Goal: Task Accomplishment & Management: Manage account settings

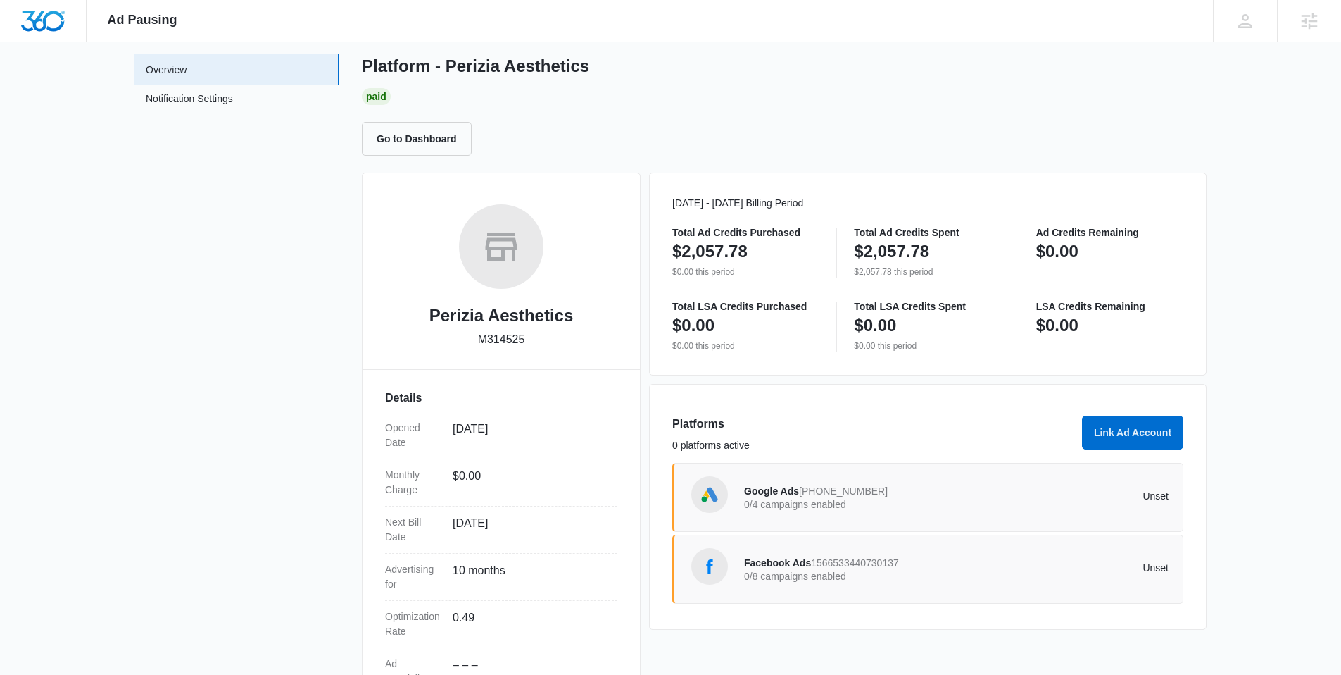
scroll to position [173, 0]
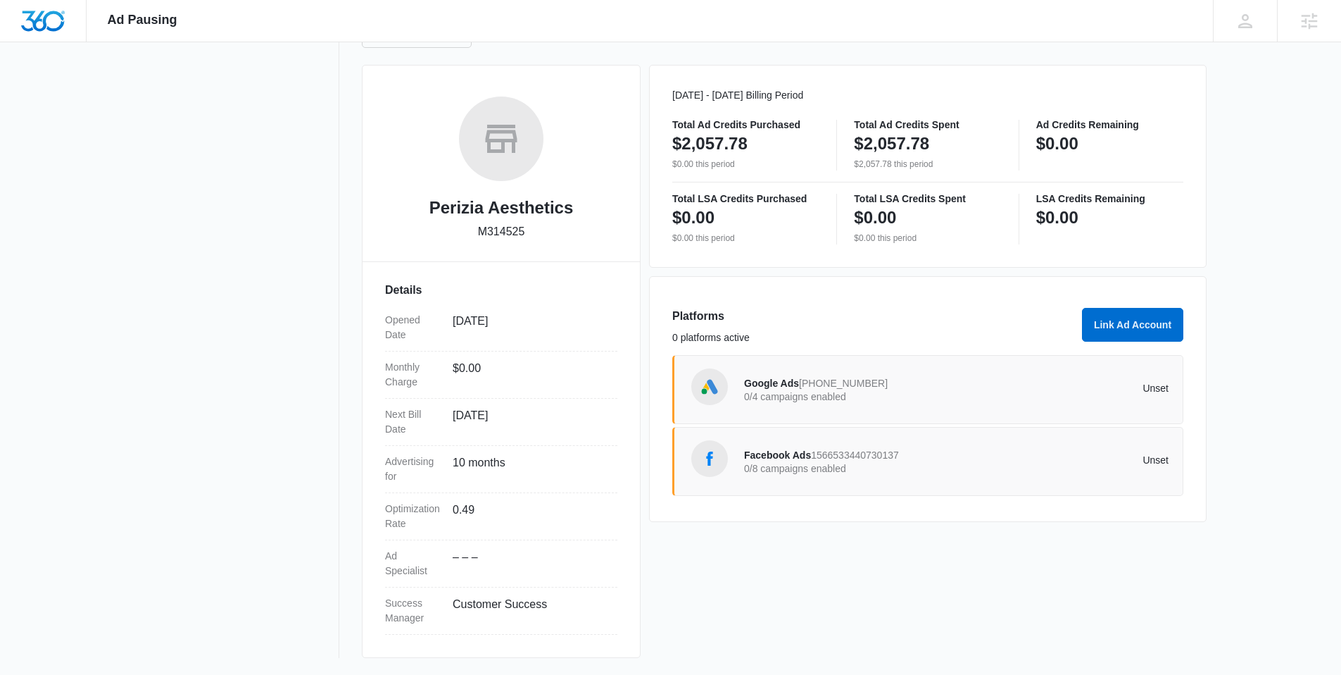
click at [1056, 390] on p "Unset" at bounding box center [1063, 388] width 213 height 10
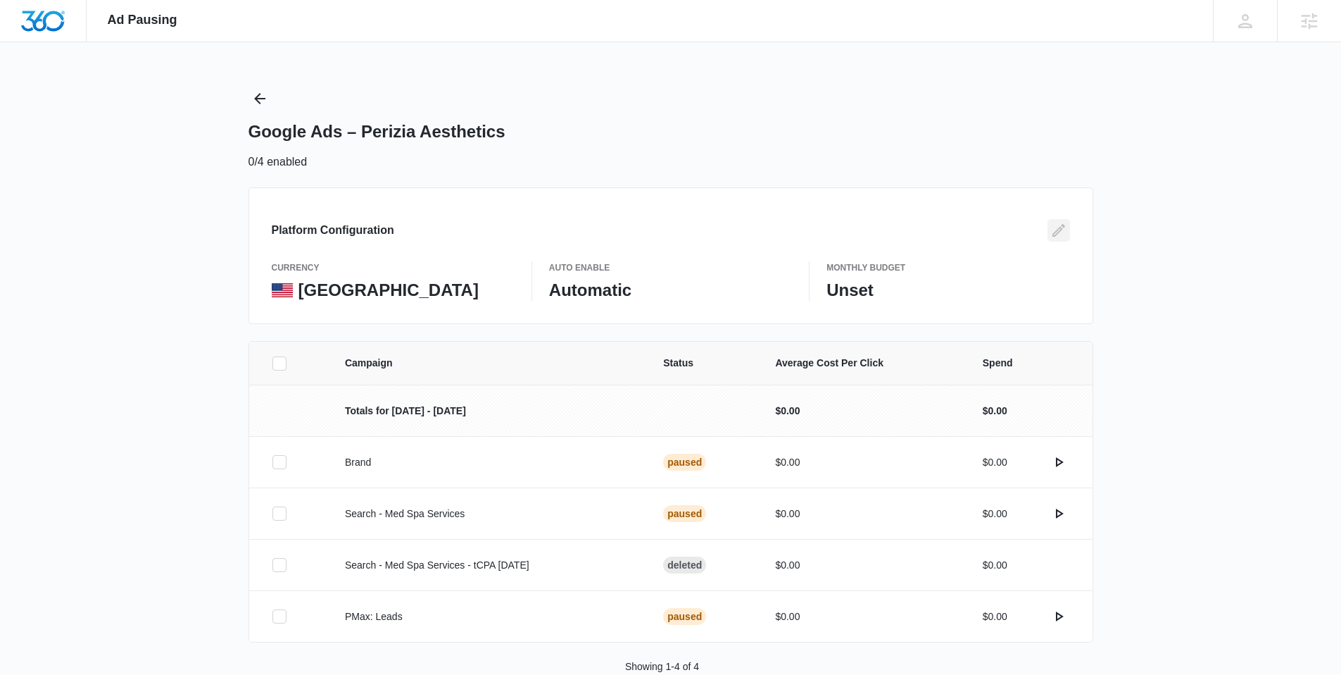
click at [1064, 229] on icon "Edit" at bounding box center [1059, 230] width 17 height 17
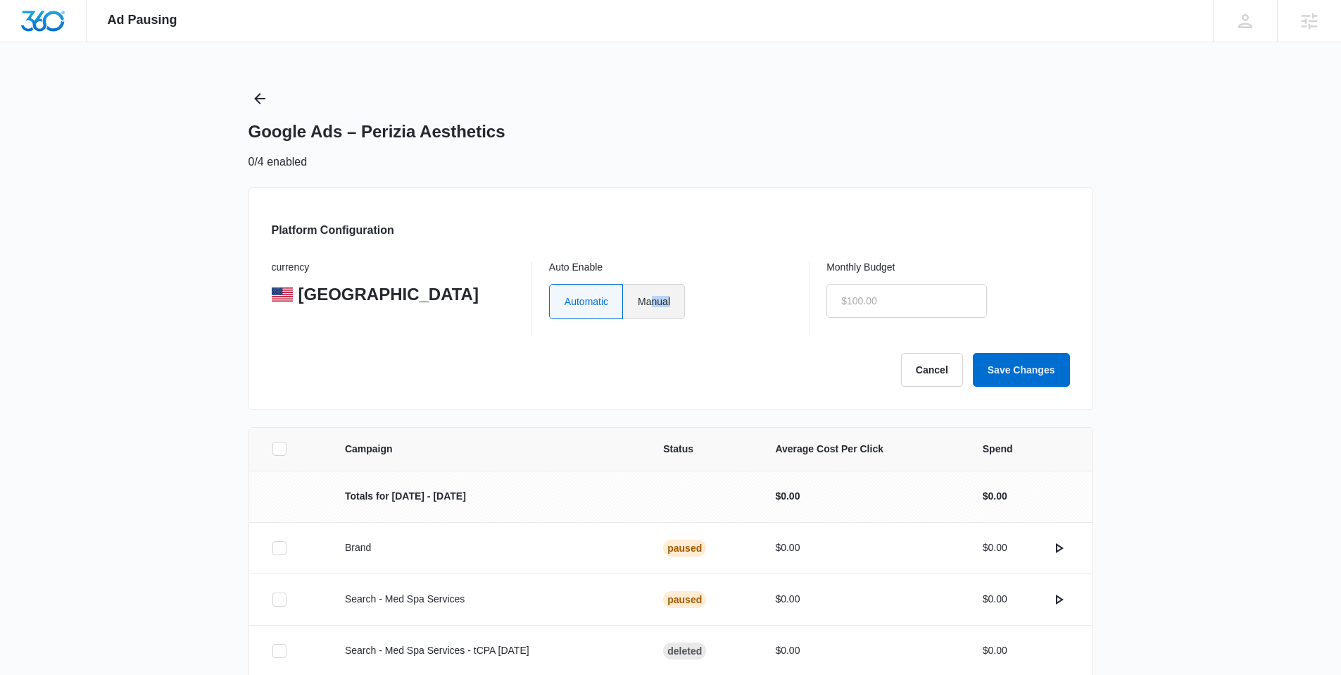
click at [649, 308] on label "Manual" at bounding box center [654, 301] width 62 height 35
click at [648, 305] on label "Manual" at bounding box center [654, 301] width 62 height 35
click at [638, 301] on input "Manual" at bounding box center [637, 301] width 1 height 1
radio input "true"
click at [1011, 287] on div "Monthly Budget" at bounding box center [948, 298] width 243 height 75
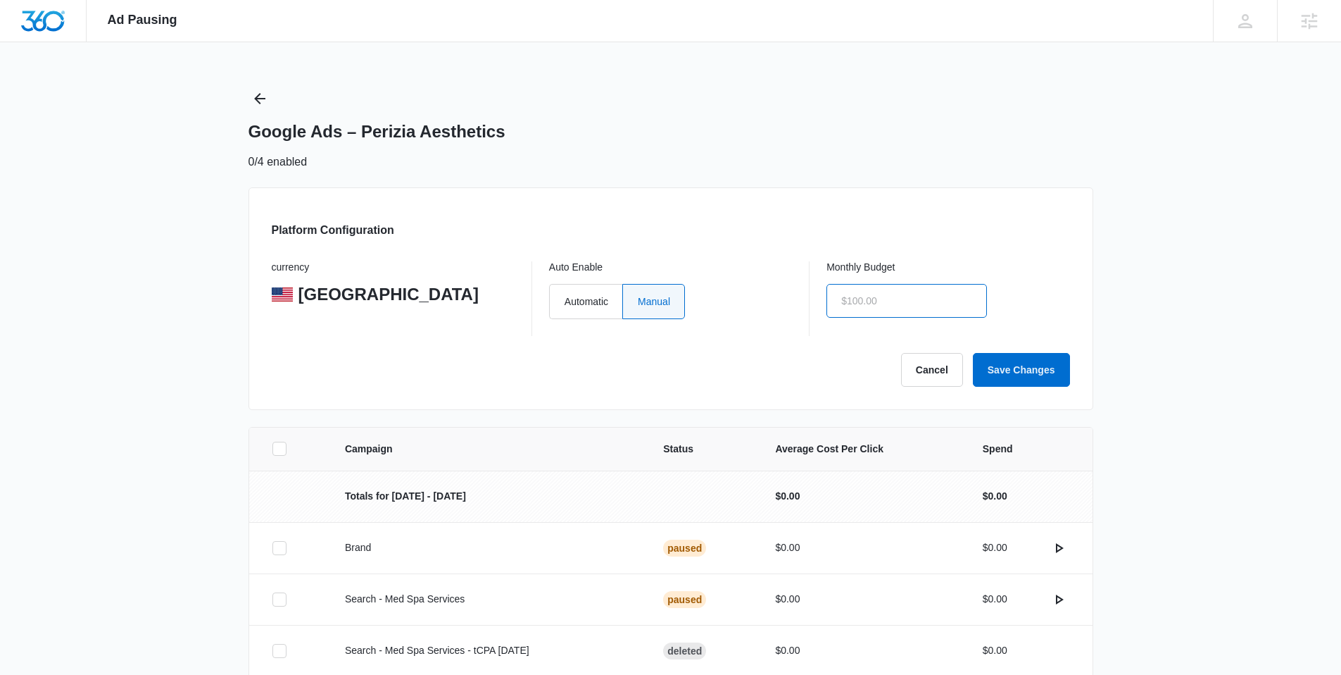
click at [920, 291] on input "text" at bounding box center [907, 301] width 161 height 34
type input "$1.00"
click at [1032, 371] on button "Save Changes" at bounding box center [1021, 370] width 97 height 34
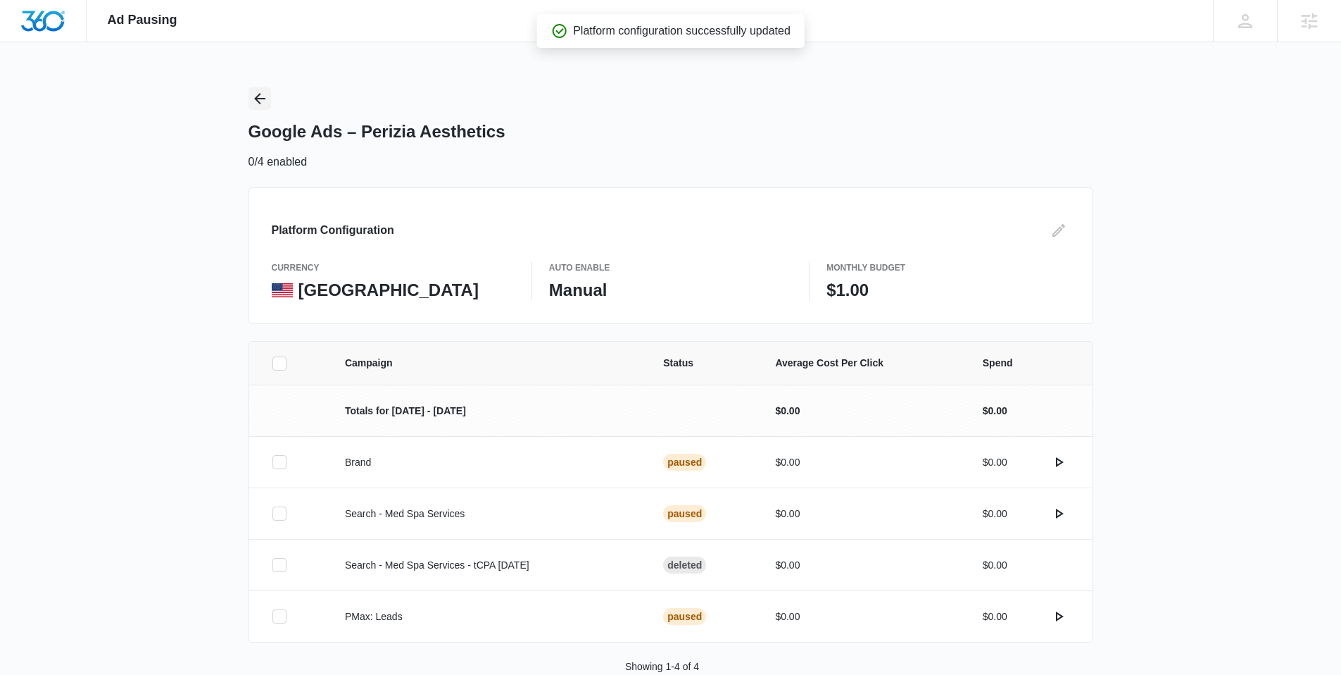
click at [260, 97] on icon "Back" at bounding box center [259, 98] width 17 height 17
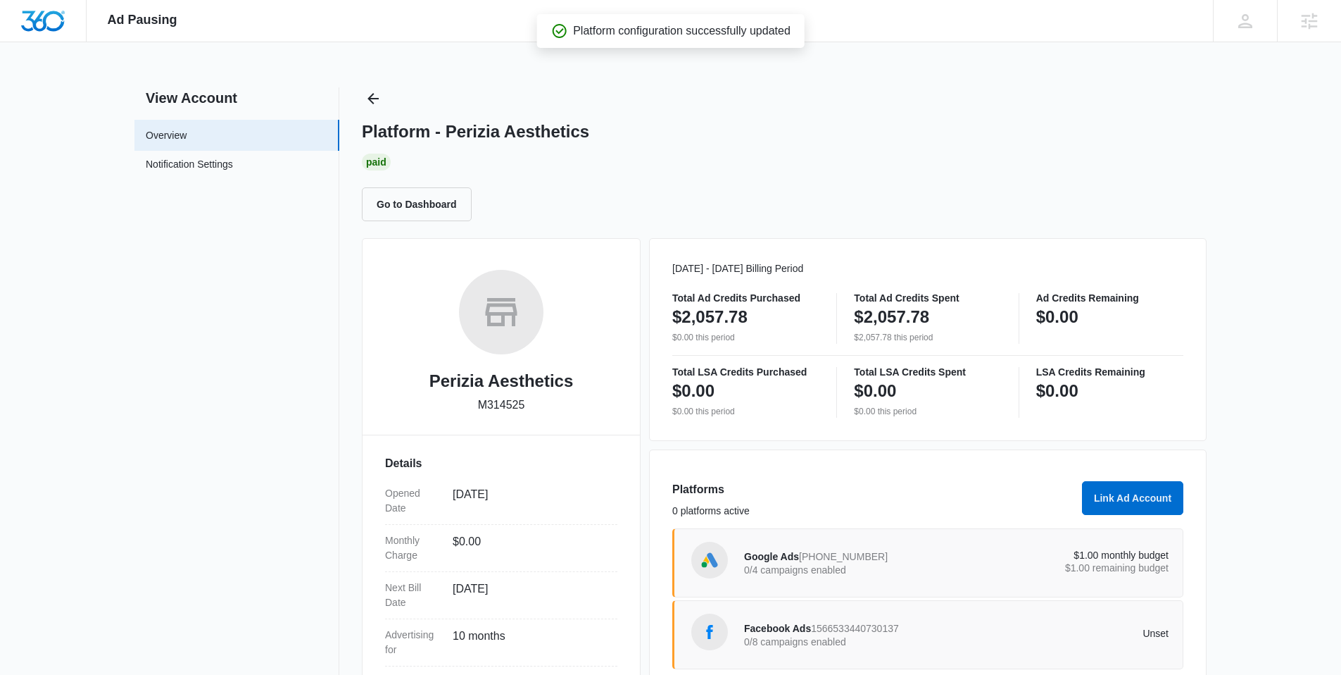
click at [982, 624] on div "Facebook Ads 1566533440730137 0/8 campaigns enabled Unset" at bounding box center [956, 634] width 425 height 39
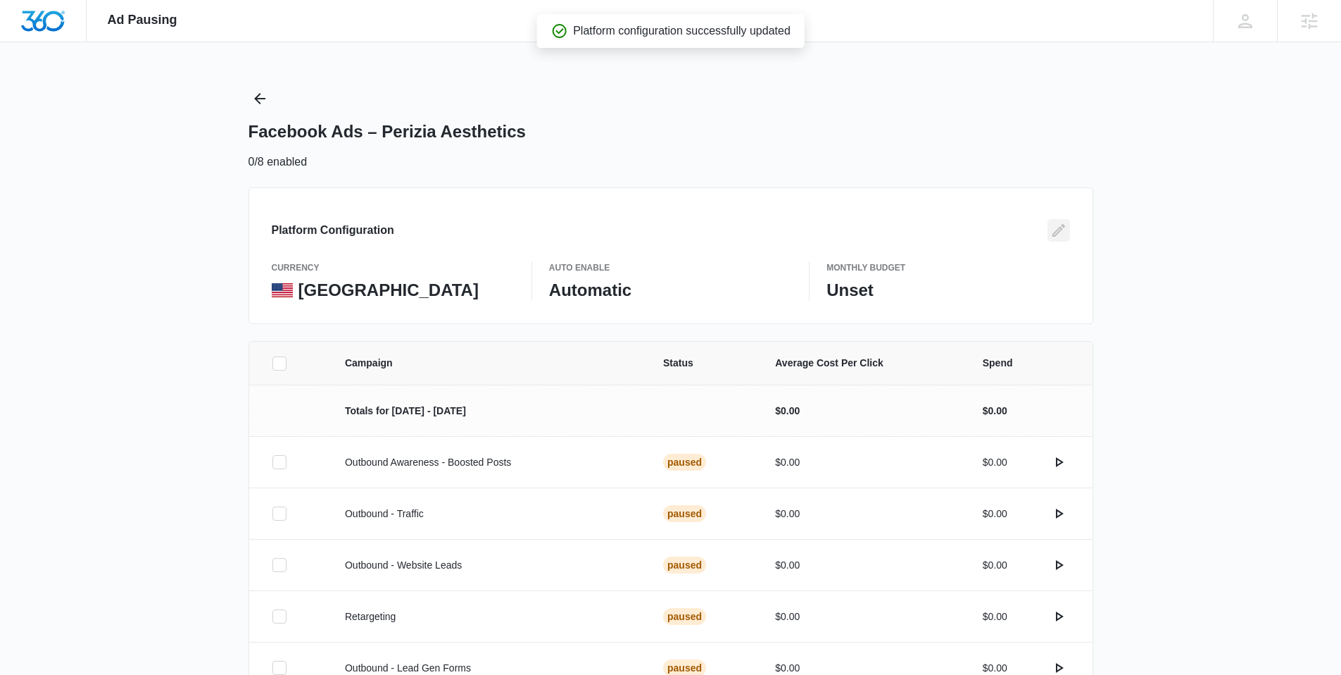
drag, startPoint x: 1060, startPoint y: 222, endPoint x: 1018, endPoint y: 233, distance: 43.0
click at [1060, 222] on icon "Edit" at bounding box center [1059, 230] width 17 height 17
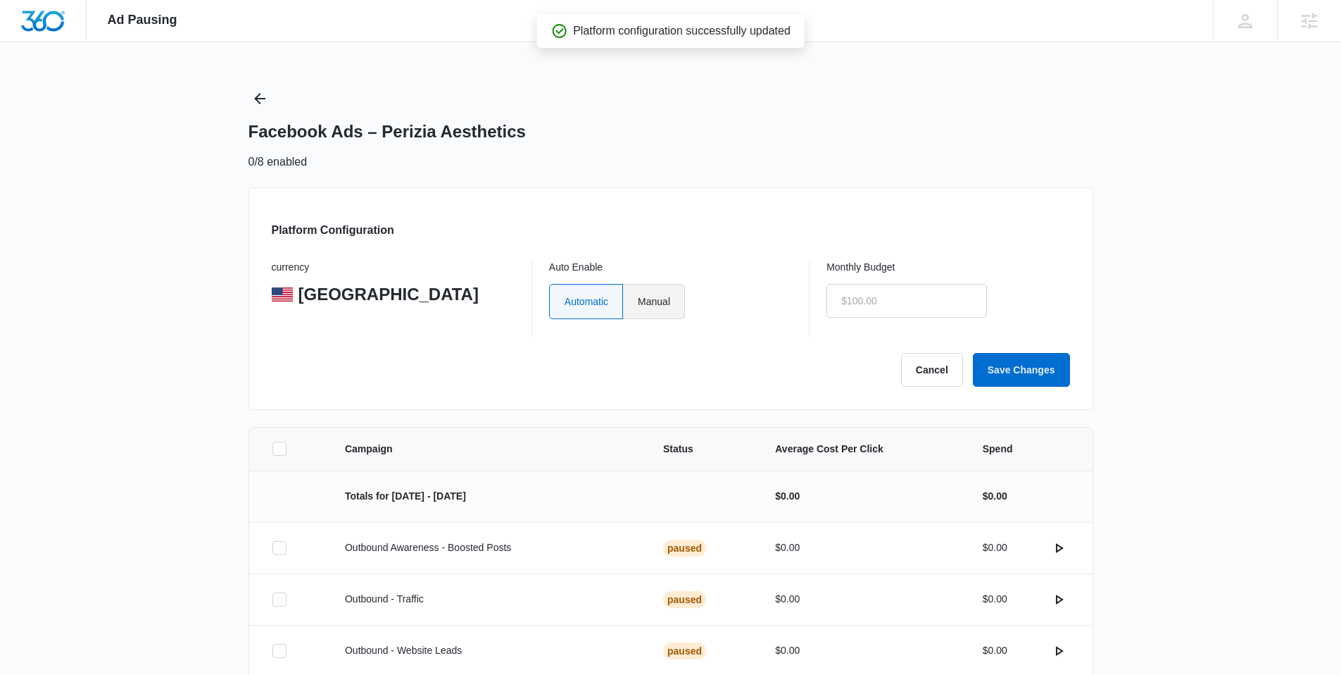
click at [663, 294] on label "Manual" at bounding box center [654, 301] width 62 height 35
click at [910, 297] on input "text" at bounding box center [907, 301] width 161 height 34
type input "$0.00"
drag, startPoint x: 670, startPoint y: 297, endPoint x: 717, endPoint y: 292, distance: 46.7
click at [670, 297] on label "Manual" at bounding box center [654, 301] width 62 height 35
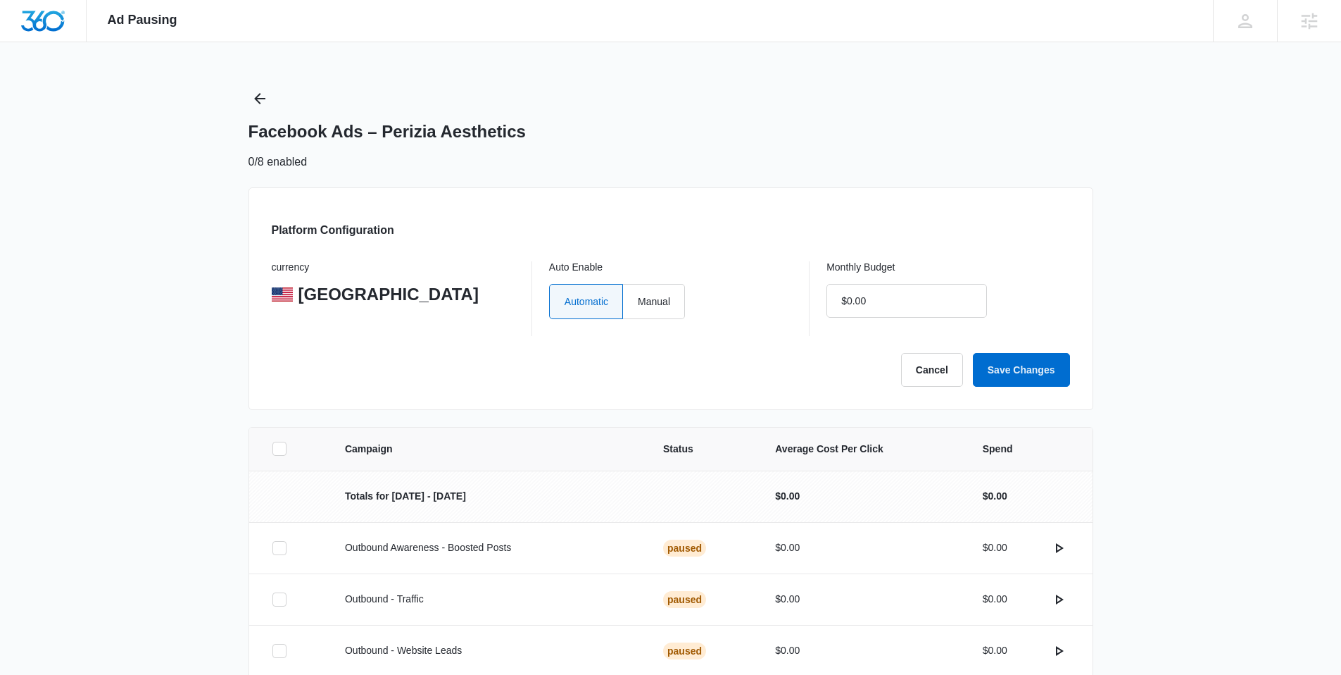
click at [638, 301] on input "Manual" at bounding box center [637, 301] width 1 height 1
radio input "true"
drag, startPoint x: 939, startPoint y: 307, endPoint x: 806, endPoint y: 292, distance: 134.6
click at [805, 292] on div "currency United States Auto Enable Automatic Manual Monthly Budget $0.00" at bounding box center [671, 298] width 798 height 75
drag, startPoint x: 881, startPoint y: 307, endPoint x: 815, endPoint y: 296, distance: 67.0
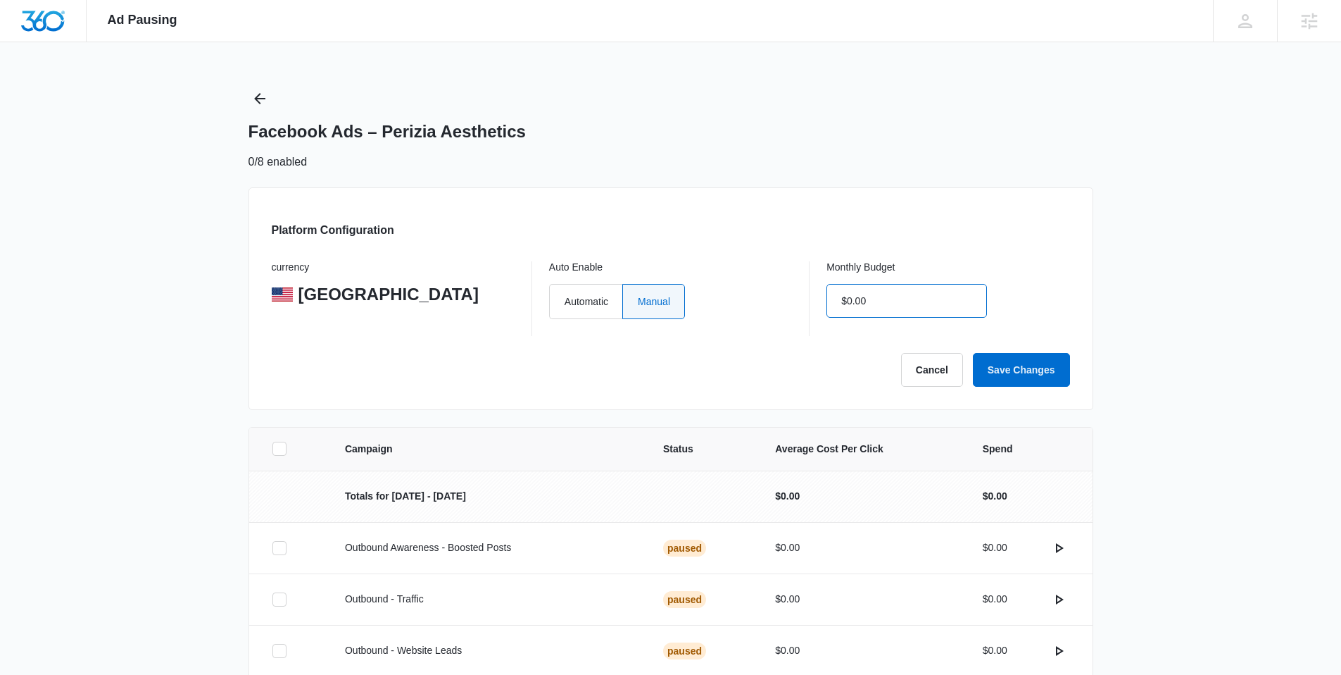
click at [815, 296] on div "currency United States Auto Enable Automatic Manual Monthly Budget $0.00" at bounding box center [671, 298] width 798 height 75
type input "$1.00"
drag, startPoint x: 1038, startPoint y: 377, endPoint x: 1060, endPoint y: 365, distance: 25.2
click at [1038, 378] on button "Save Changes" at bounding box center [1021, 370] width 97 height 34
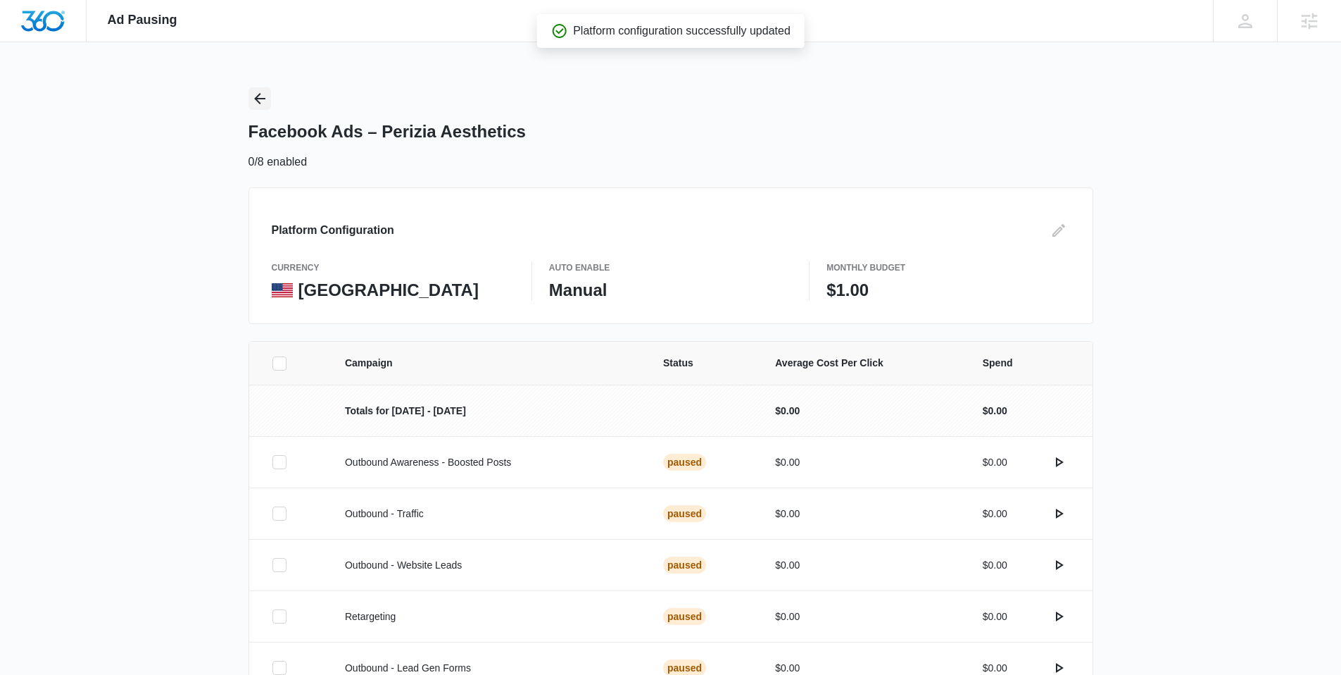
click at [263, 100] on icon "Back" at bounding box center [259, 98] width 17 height 17
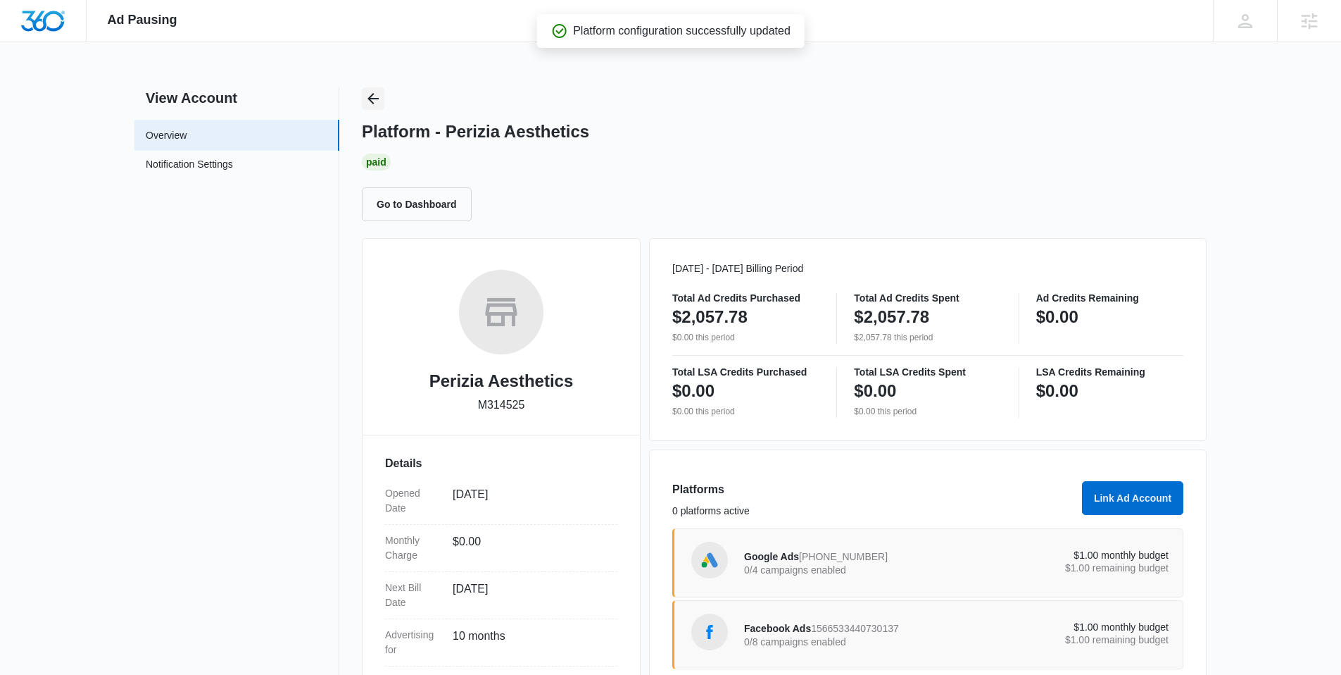
click at [367, 97] on icon "Back" at bounding box center [373, 98] width 17 height 17
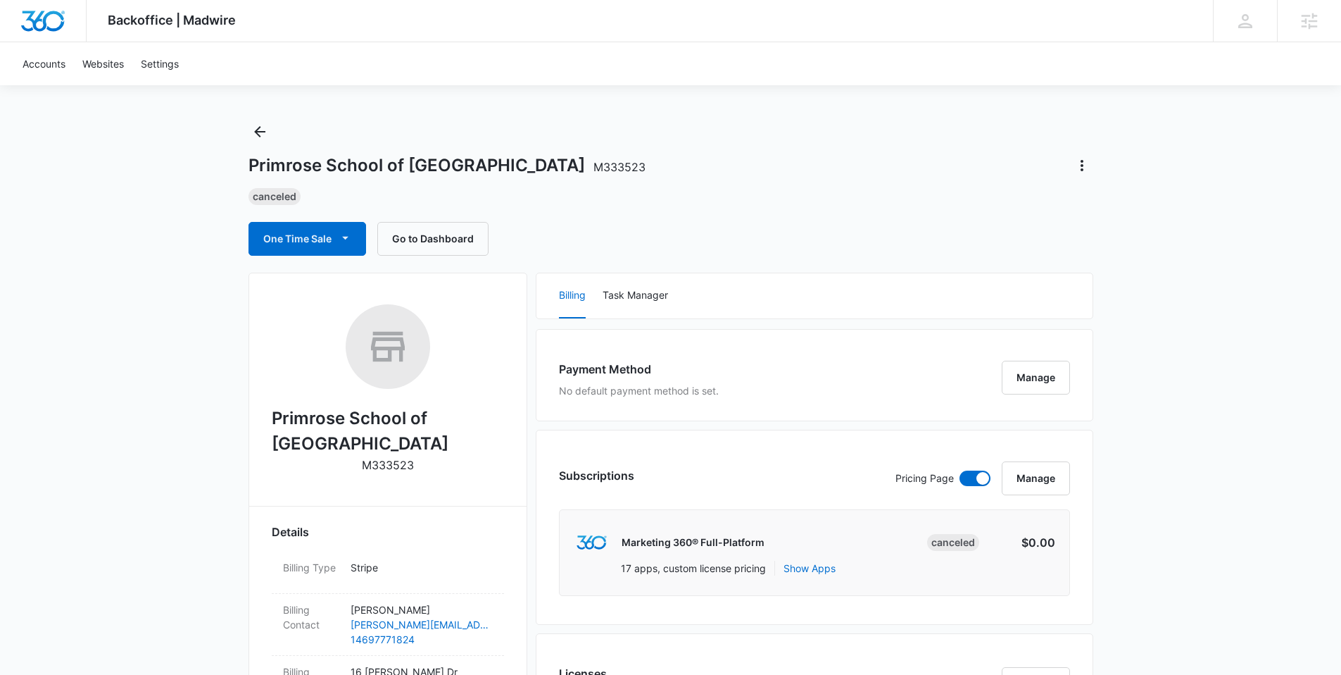
scroll to position [30, 0]
